Goal: Information Seeking & Learning: Understand process/instructions

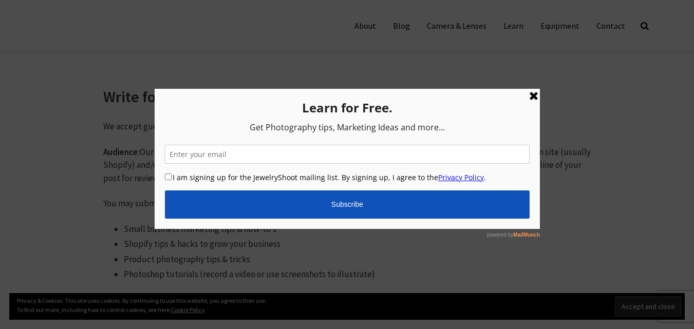
click at [534, 93] on link at bounding box center [533, 96] width 12 height 12
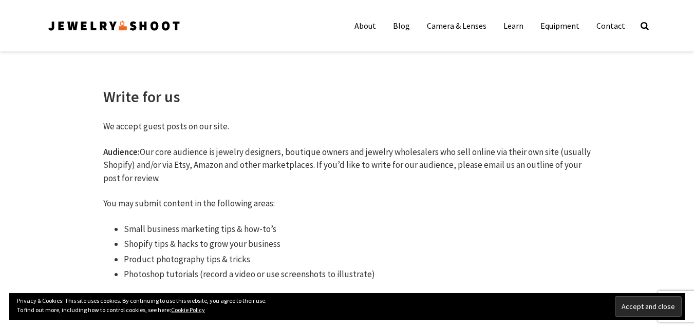
click at [510, 49] on nav "About Blog Camera & Lenses Learn Equipment Contact" at bounding box center [490, 25] width 286 height 51
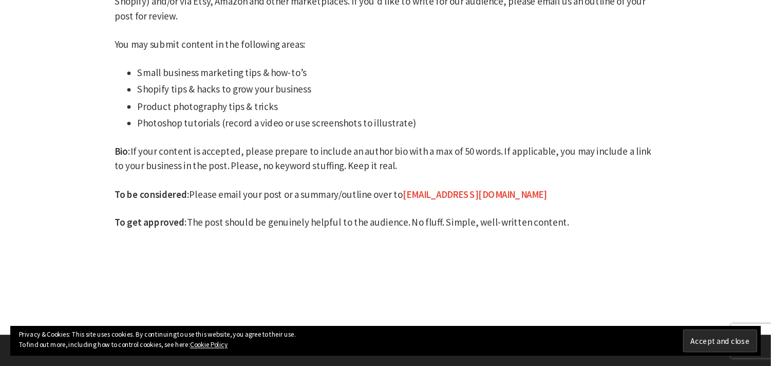
scroll to position [164, 0]
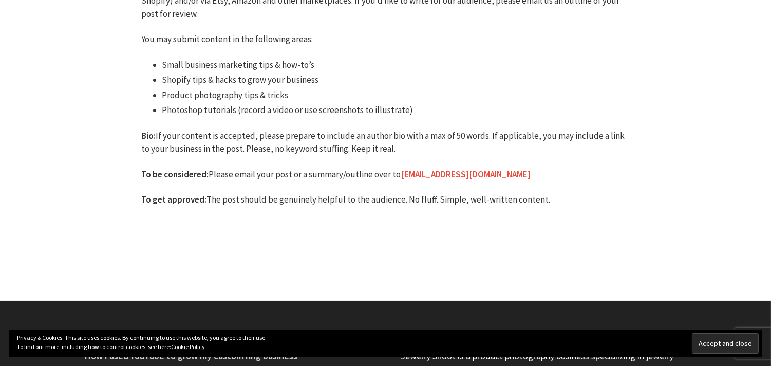
click at [488, 170] on p "To be considered: Please email your post or a summary/outline over to [EMAIL_AD…" at bounding box center [386, 174] width 488 height 13
click at [486, 170] on p "To be considered: Please email your post or a summary/outline over to [EMAIL_AD…" at bounding box center [386, 174] width 488 height 13
drag, startPoint x: 486, startPoint y: 170, endPoint x: 399, endPoint y: 165, distance: 87.5
click at [399, 165] on div "We accept guest posts on our site. Audience: Our core audience is jewelry desig…" at bounding box center [386, 94] width 488 height 276
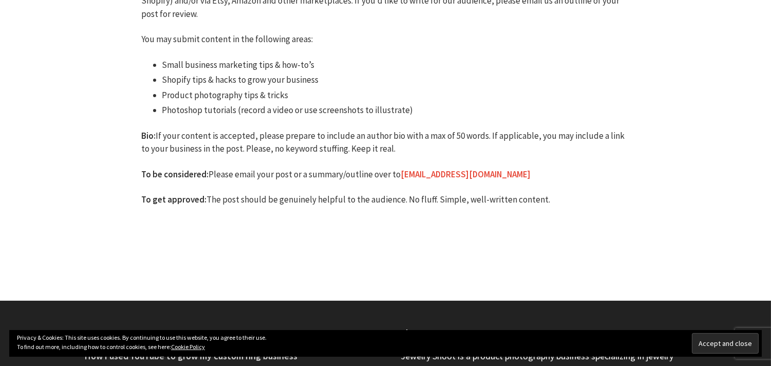
drag, startPoint x: 397, startPoint y: 170, endPoint x: 497, endPoint y: 168, distance: 99.1
click at [497, 168] on p "To be considered: Please email your post or a summary/outline over to [EMAIL_AD…" at bounding box center [386, 174] width 488 height 13
